Goal: Transaction & Acquisition: Purchase product/service

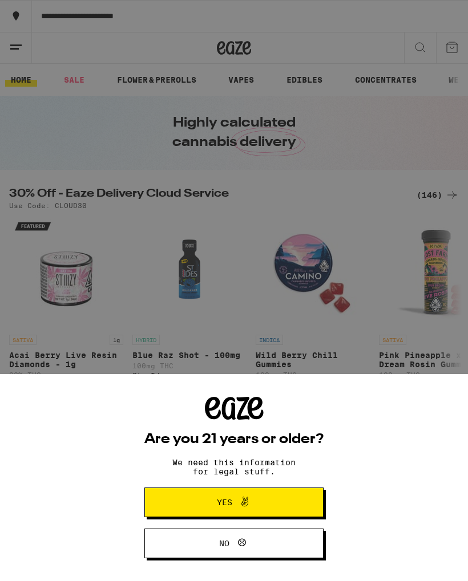
click at [295, 504] on button "Yes" at bounding box center [233, 503] width 179 height 30
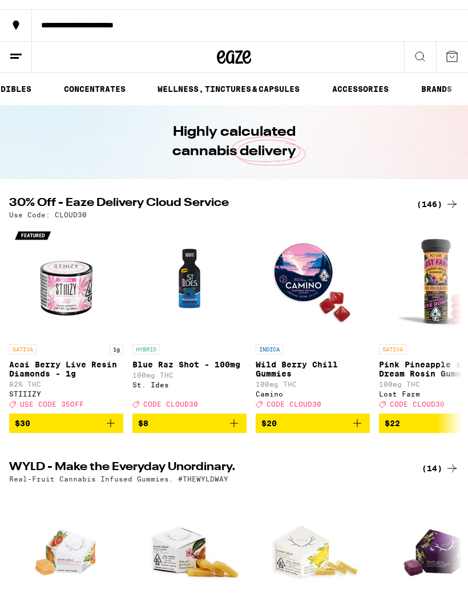
scroll to position [0, 293]
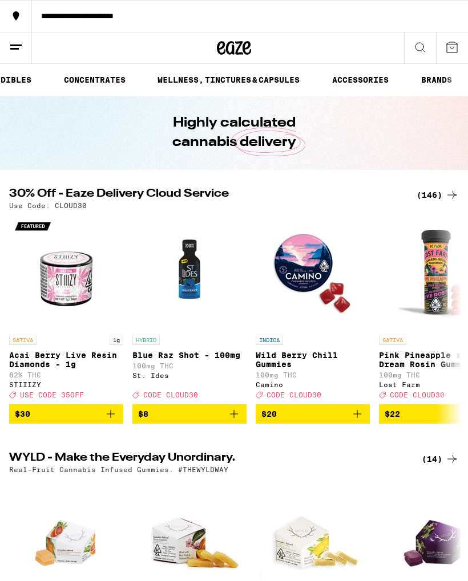
click at [415, 43] on icon at bounding box center [420, 47] width 14 height 14
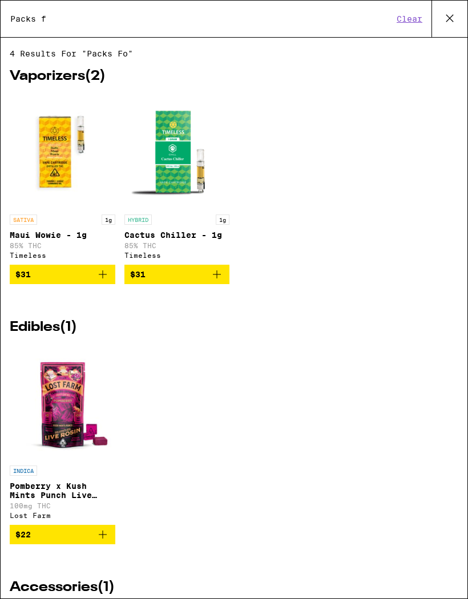
type input "Packs"
